Goal: Task Accomplishment & Management: Complete application form

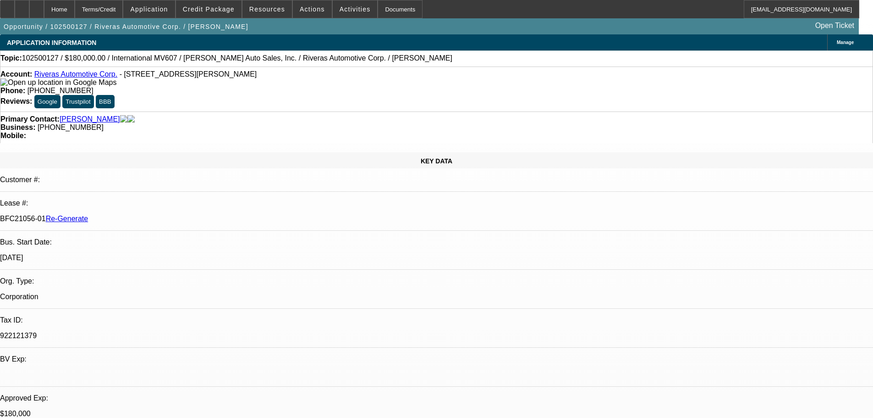
select select "3"
select select "0"
select select "2"
select select "0"
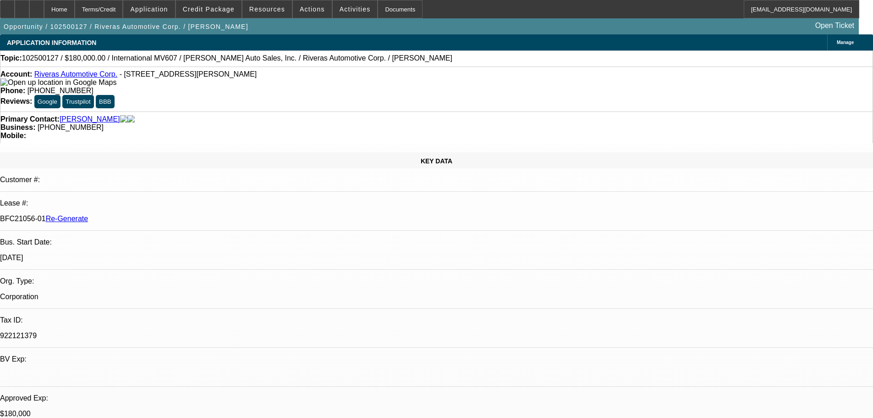
select select "6"
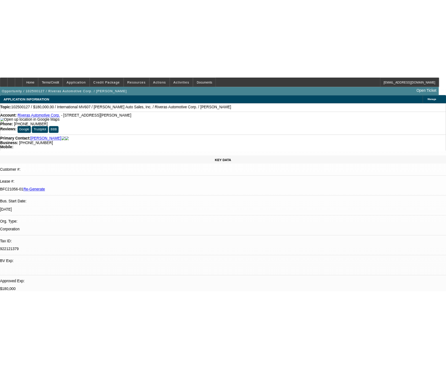
scroll to position [92, 0]
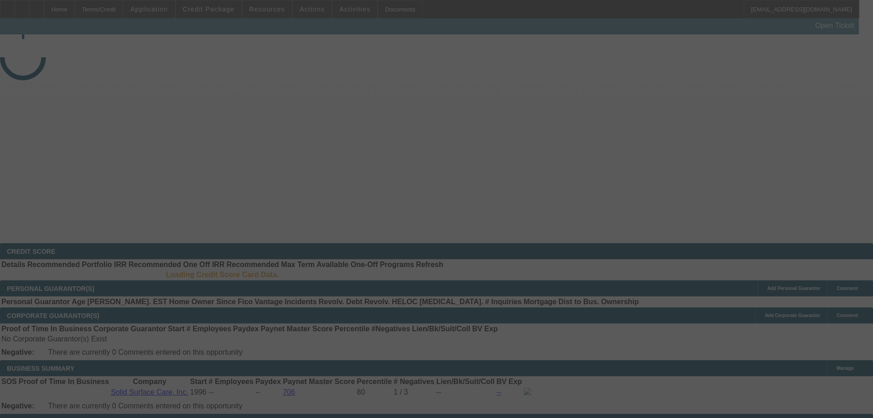
select select "3"
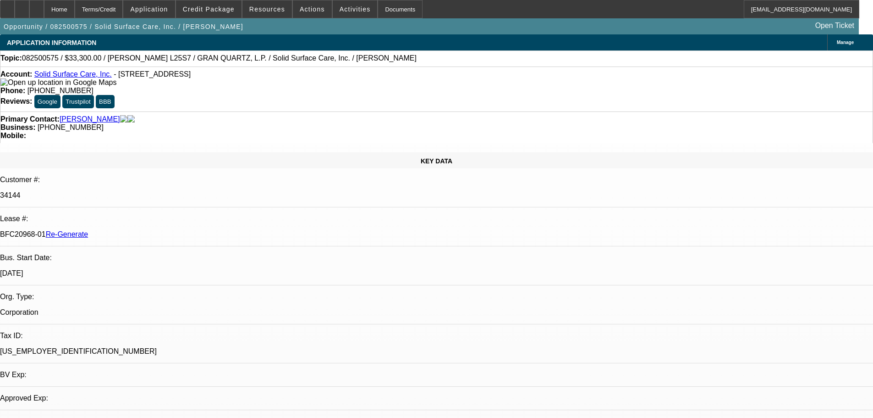
select select "0"
select select "2"
select select "0"
select select "1"
select select "2"
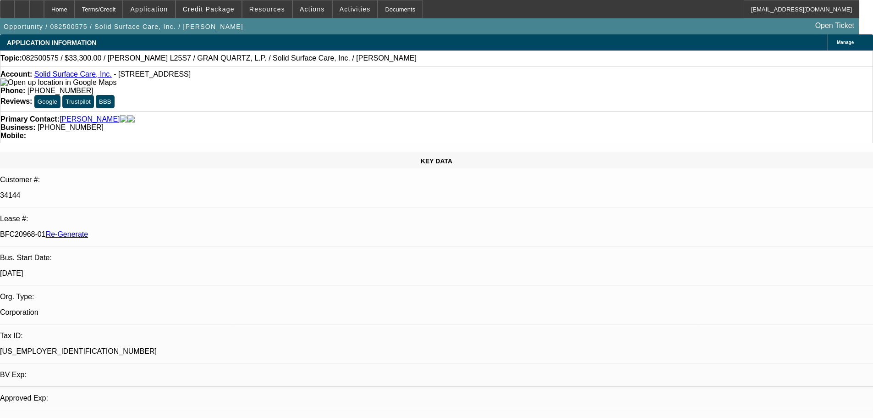
select select "6"
click at [341, 6] on span "Activities" at bounding box center [355, 9] width 31 height 7
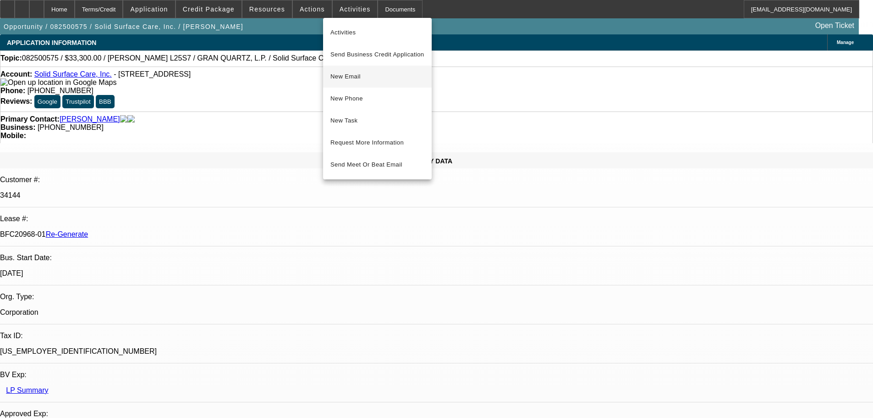
click at [367, 72] on span "New Email" at bounding box center [378, 76] width 94 height 11
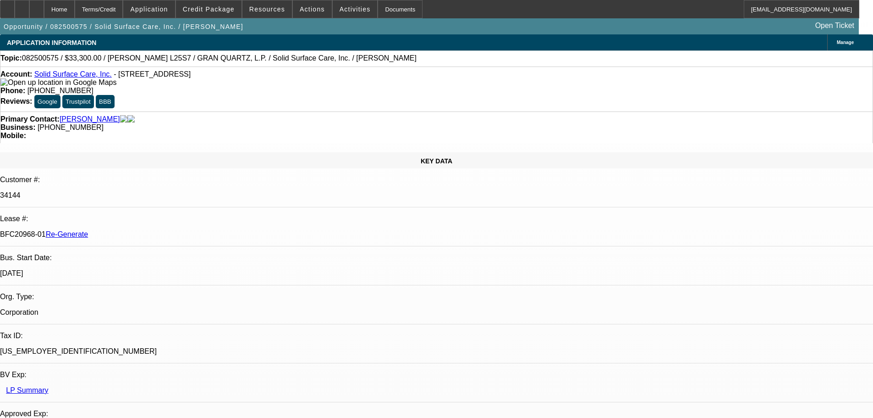
type input "navitas"
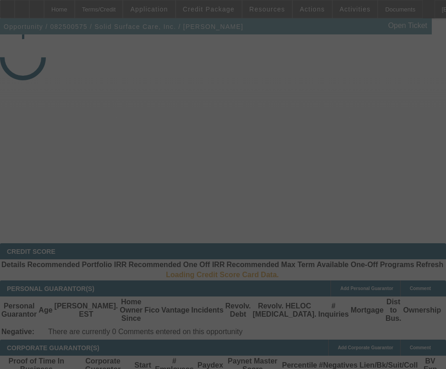
select select "3"
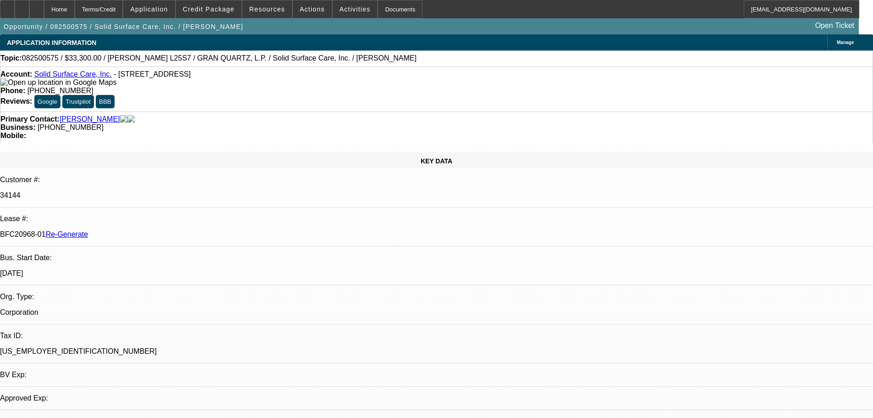
select select "0"
select select "2"
select select "0"
select select "6"
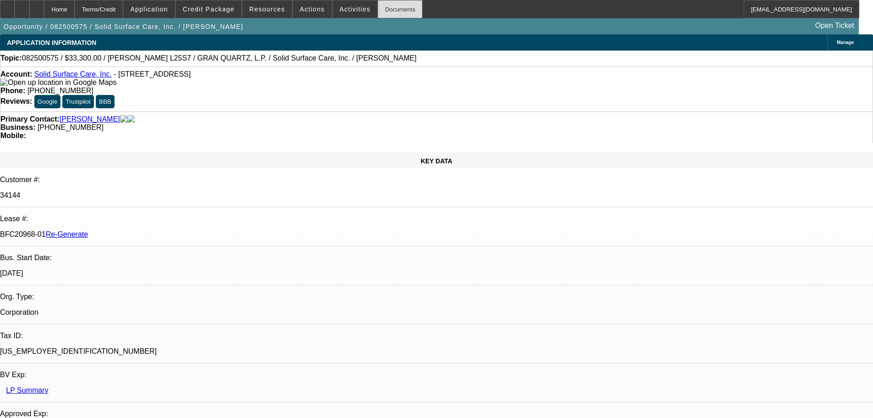
click at [381, 9] on div "Documents" at bounding box center [400, 9] width 45 height 18
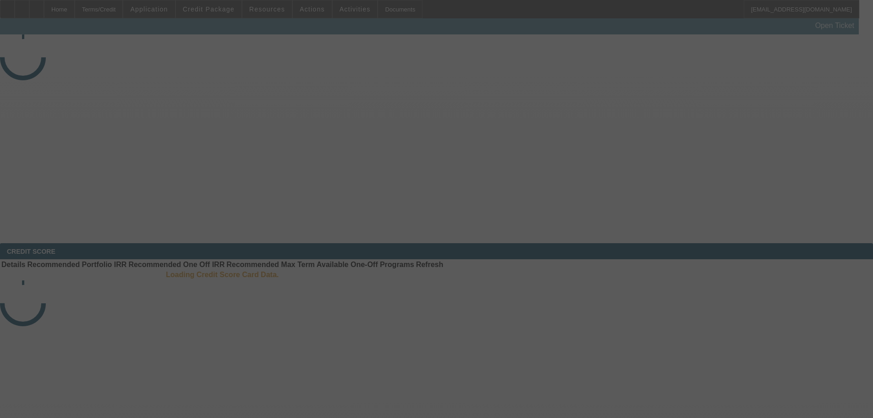
select select "3"
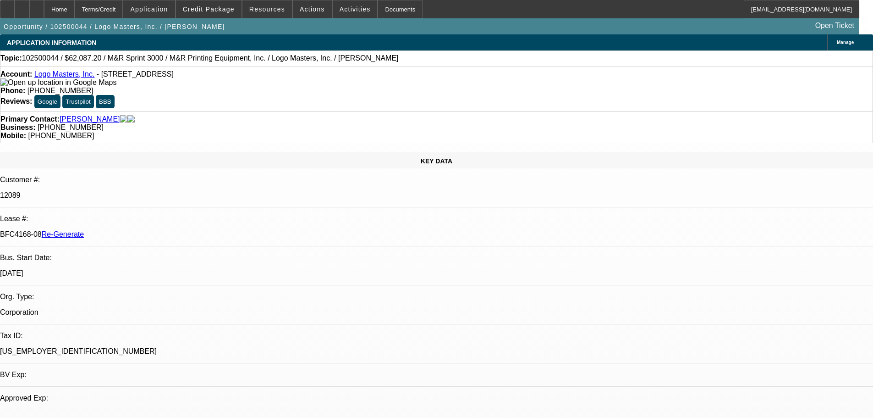
select select "0"
select select "0.1"
select select "4"
click at [385, 9] on div "Documents" at bounding box center [400, 9] width 45 height 18
